Goal: Task Accomplishment & Management: Manage account settings

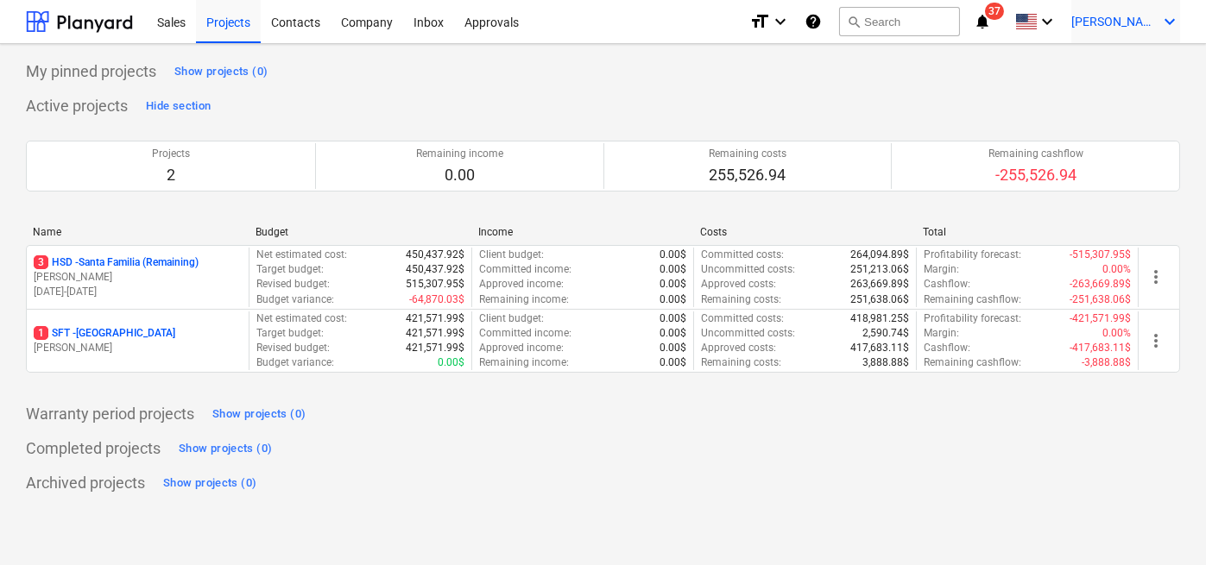
click at [1165, 29] on icon "keyboard_arrow_down" at bounding box center [1169, 21] width 21 height 21
click at [1120, 103] on div "Log out" at bounding box center [1128, 95] width 104 height 28
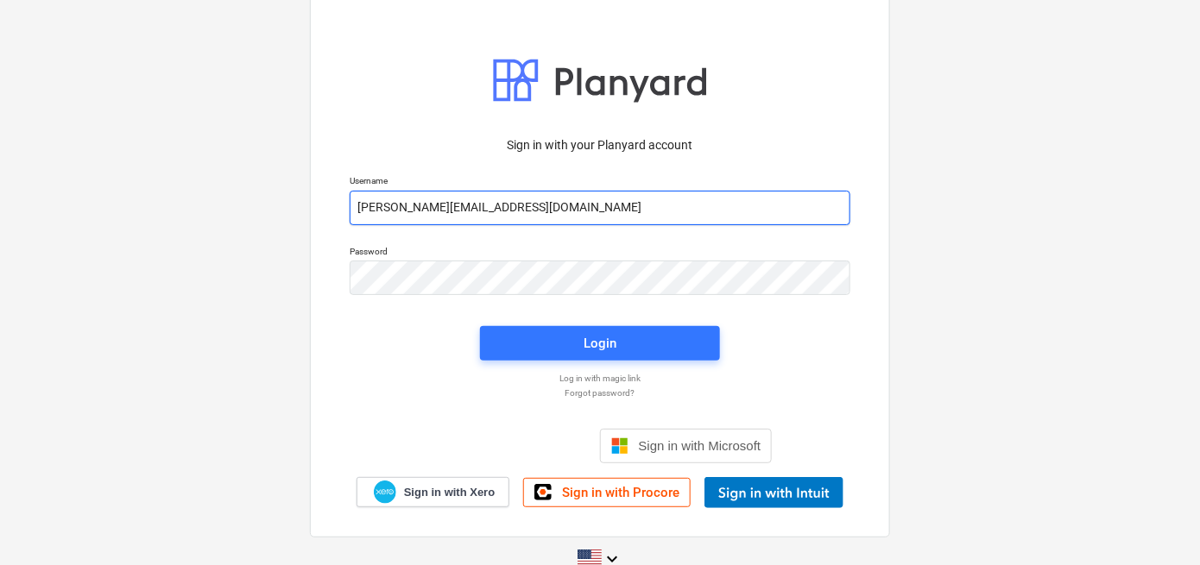
click at [665, 211] on input "[PERSON_NAME][EMAIL_ADDRESS][DOMAIN_NAME]" at bounding box center [600, 208] width 501 height 35
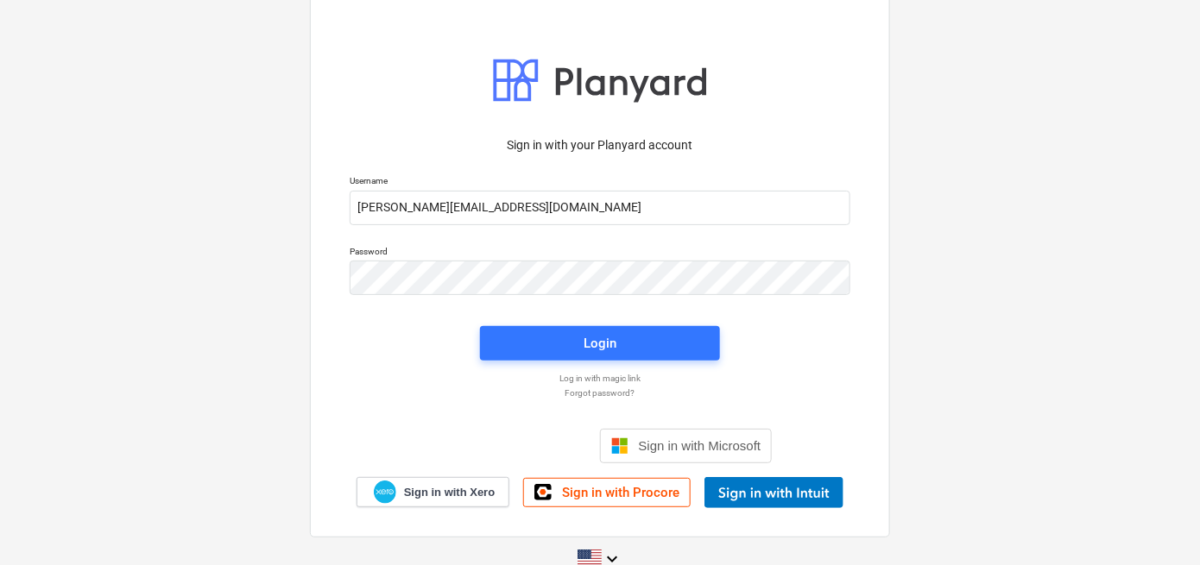
click at [797, 364] on div "Sign in with your Planyard account Username [PERSON_NAME][EMAIL_ADDRESS][DOMAIN…" at bounding box center [599, 317] width 521 height 382
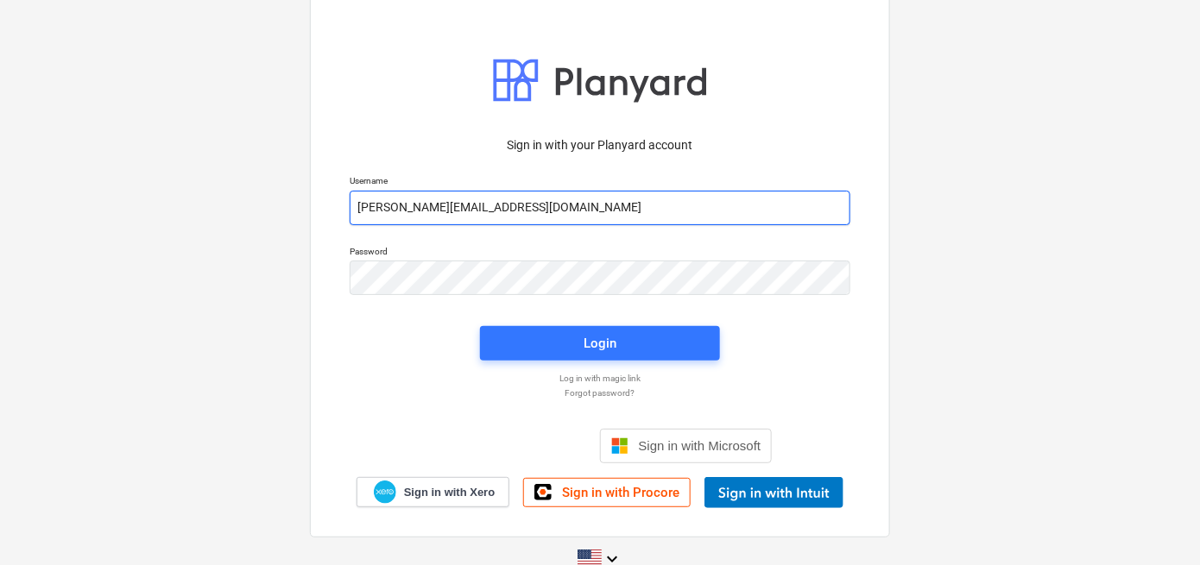
click at [429, 206] on input "[PERSON_NAME][EMAIL_ADDRESS][DOMAIN_NAME]" at bounding box center [600, 208] width 501 height 35
type input "[PERSON_NAME][EMAIL_ADDRESS][DOMAIN_NAME]"
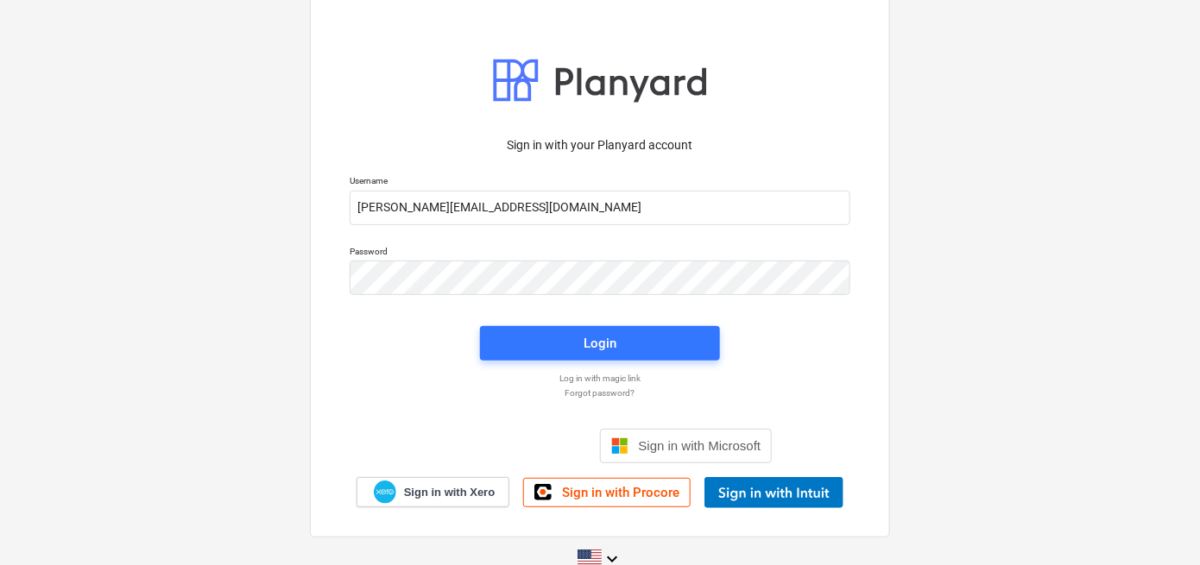
click at [829, 351] on div "Sign in with your Planyard account Username [PERSON_NAME][EMAIL_ADDRESS][DOMAIN…" at bounding box center [599, 317] width 521 height 382
click at [637, 342] on span "Login" at bounding box center [600, 343] width 199 height 22
